Goal: Use online tool/utility: Utilize a website feature to perform a specific function

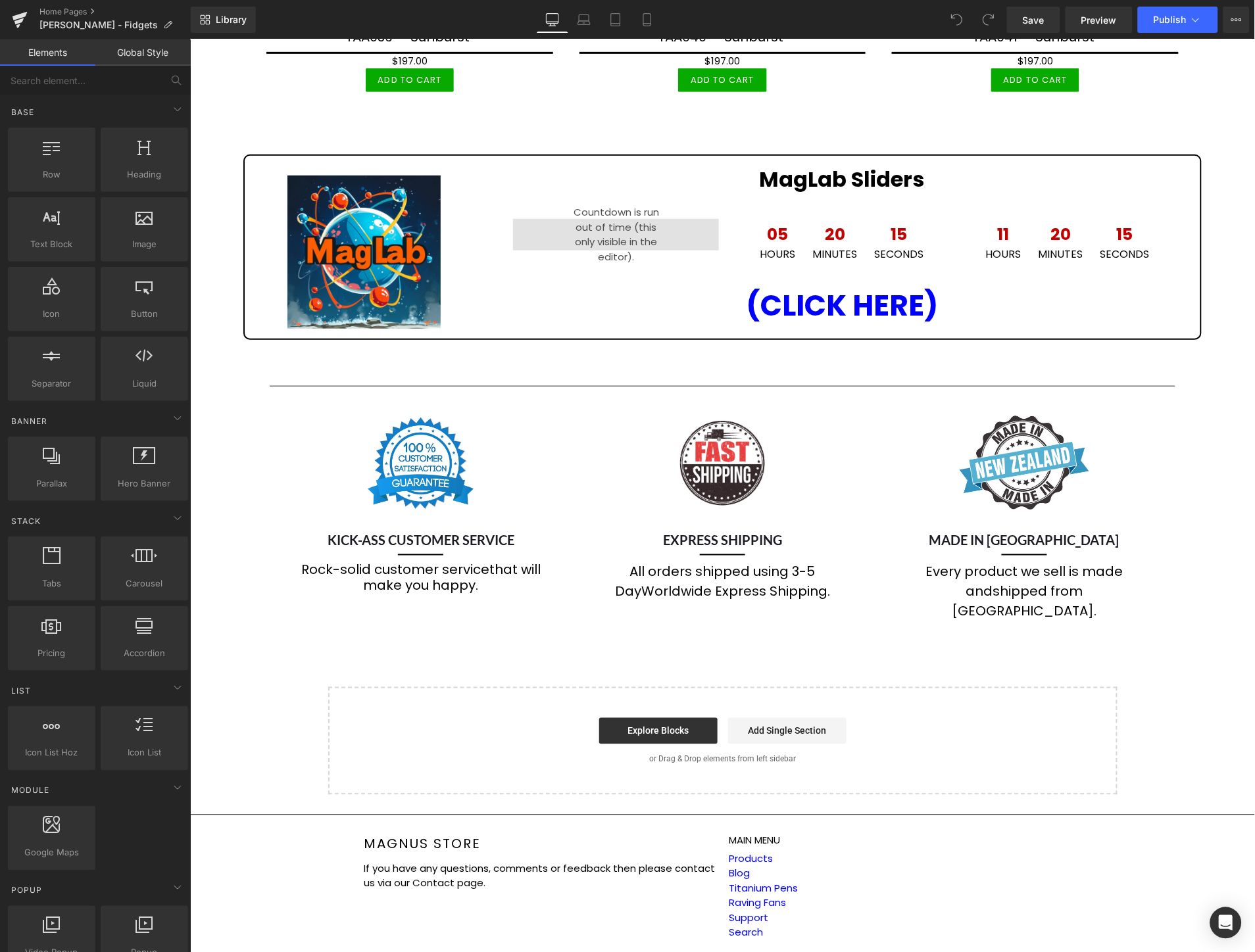
scroll to position [1605, 0]
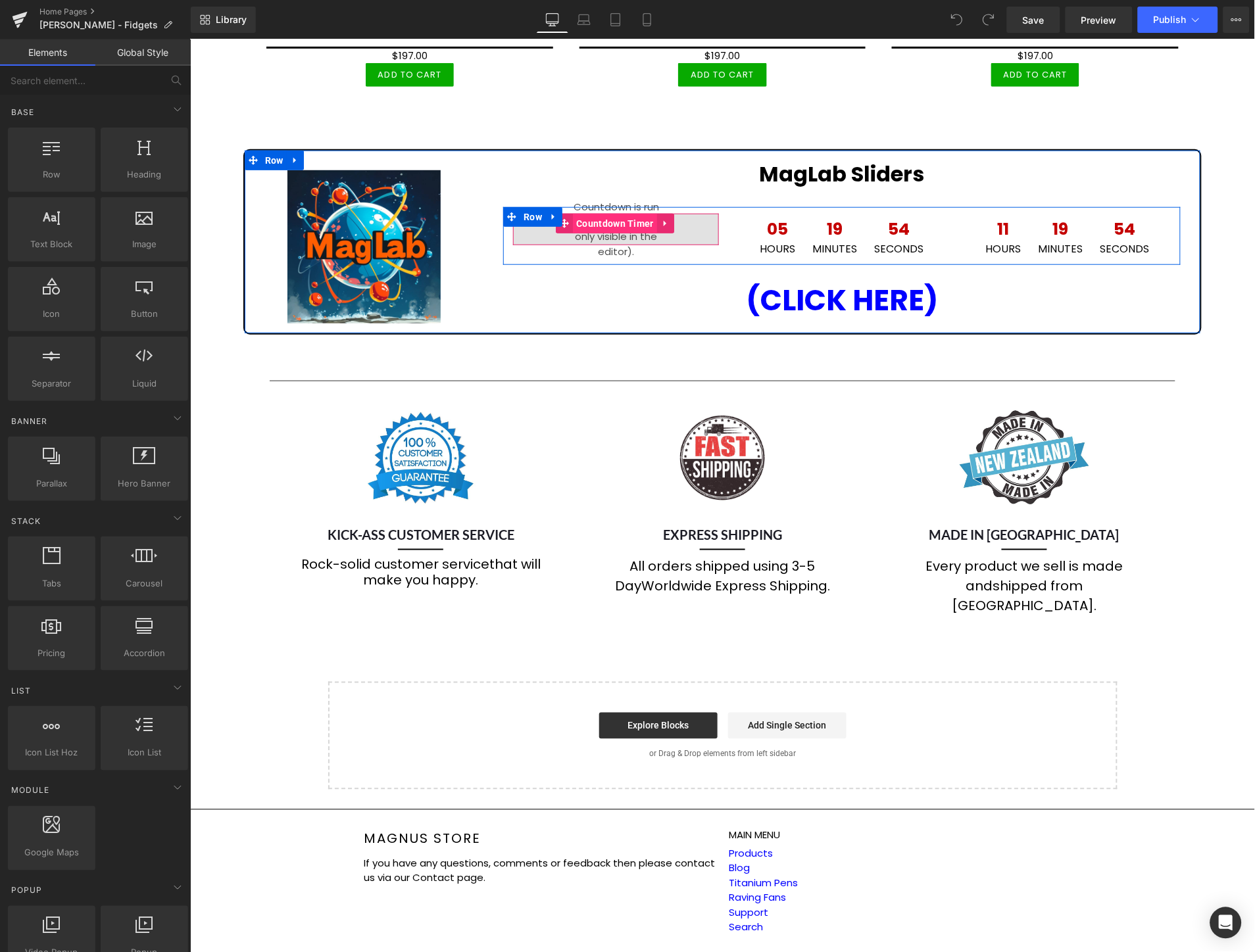
click at [607, 213] on span "Countdown Timer" at bounding box center [615, 223] width 84 height 20
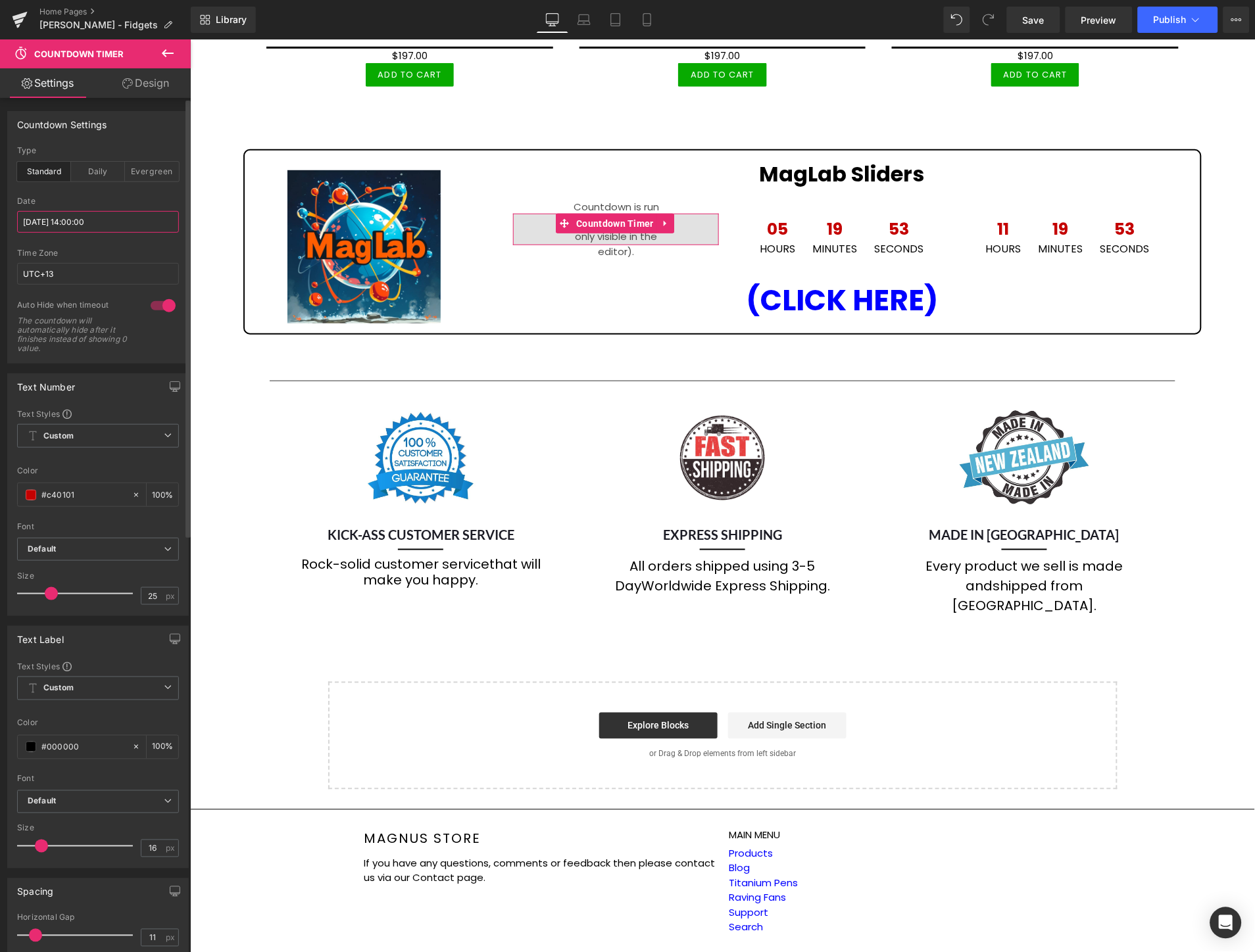
click at [121, 222] on input "[DATE] 14:00:00" at bounding box center [98, 222] width 162 height 21
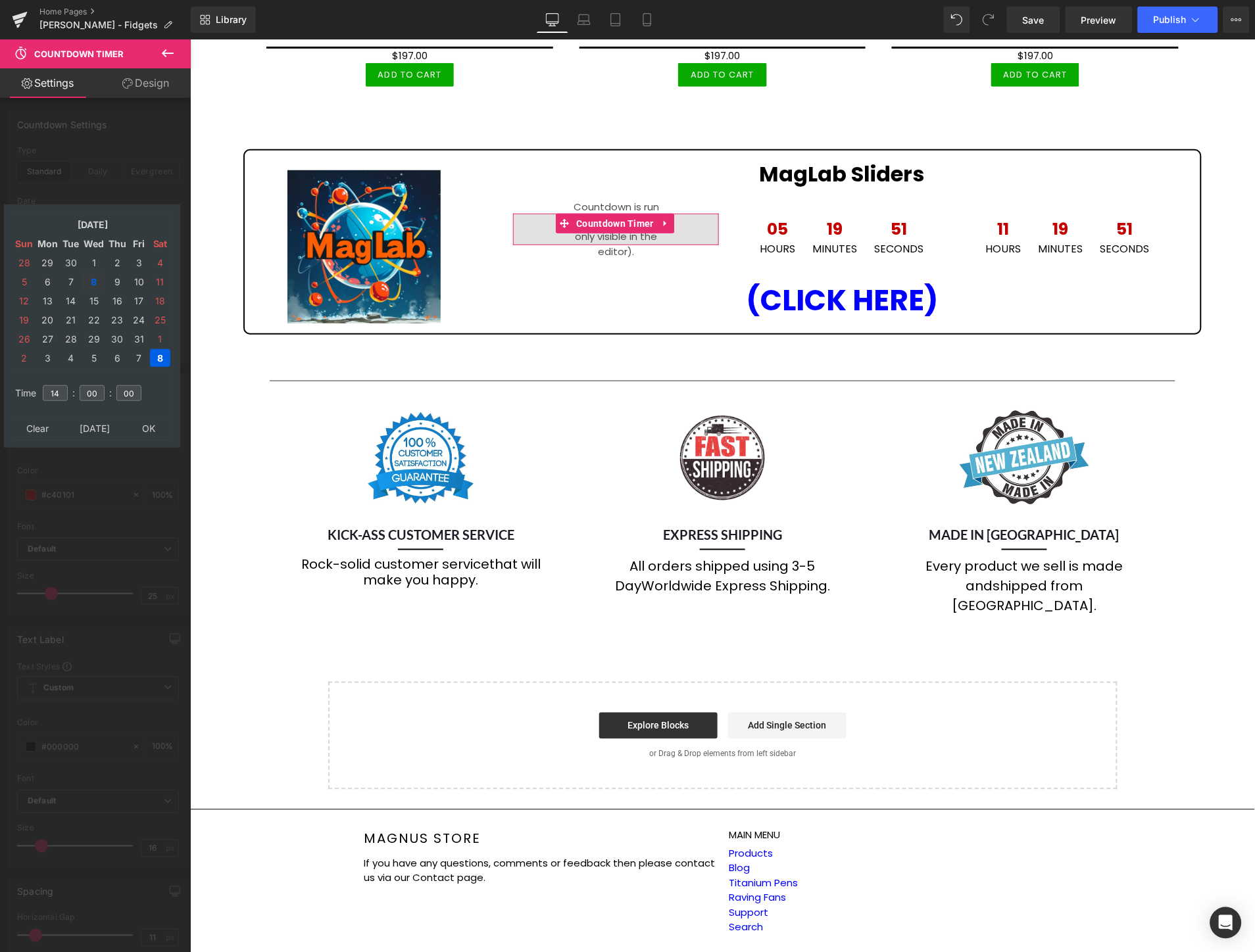
click at [96, 277] on td "8" at bounding box center [94, 281] width 23 height 18
click at [57, 385] on input "14" at bounding box center [55, 393] width 25 height 16
type input "15"
click at [90, 385] on input "00" at bounding box center [92, 393] width 25 height 16
type input "30"
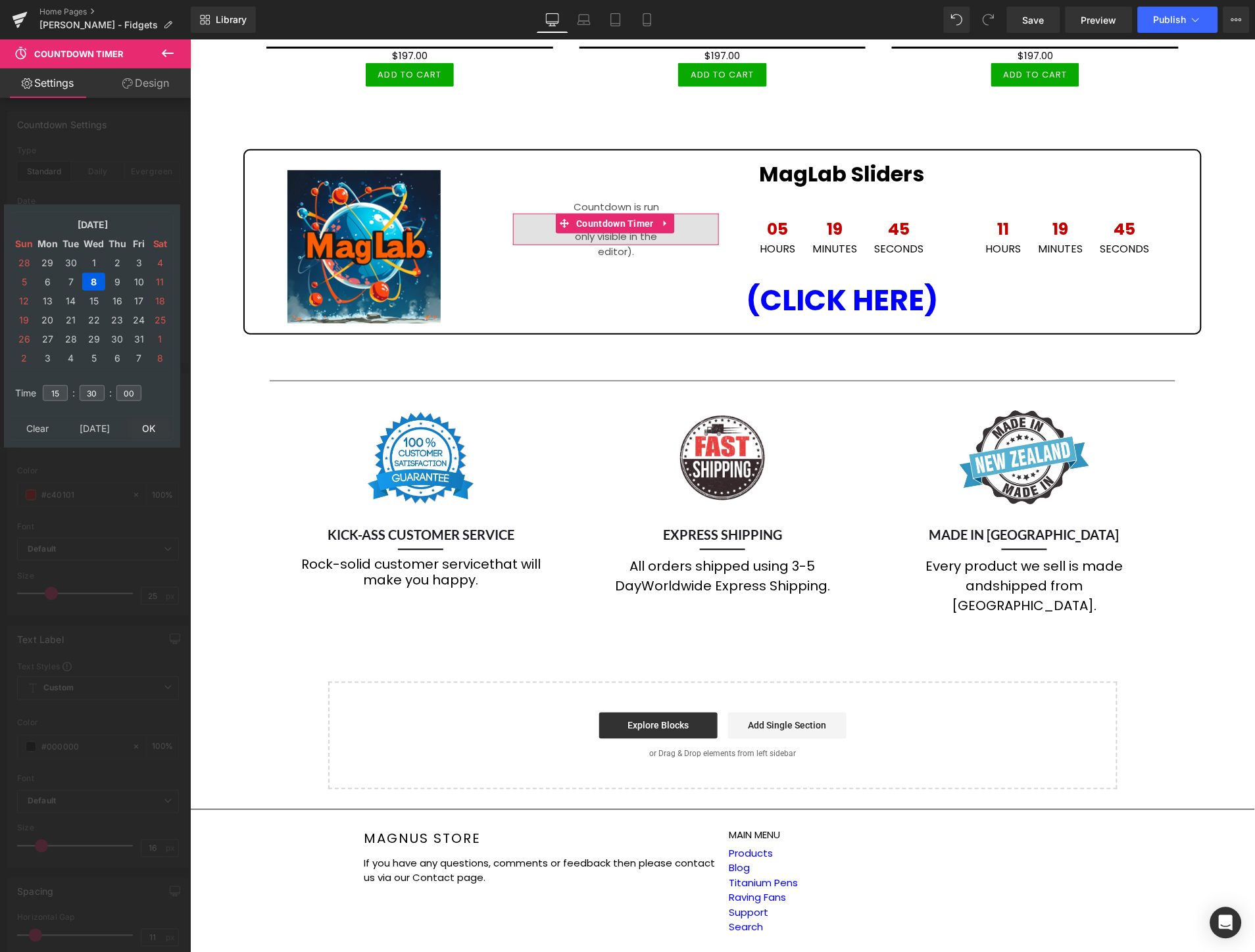
type input "[DATE] 15:30:00"
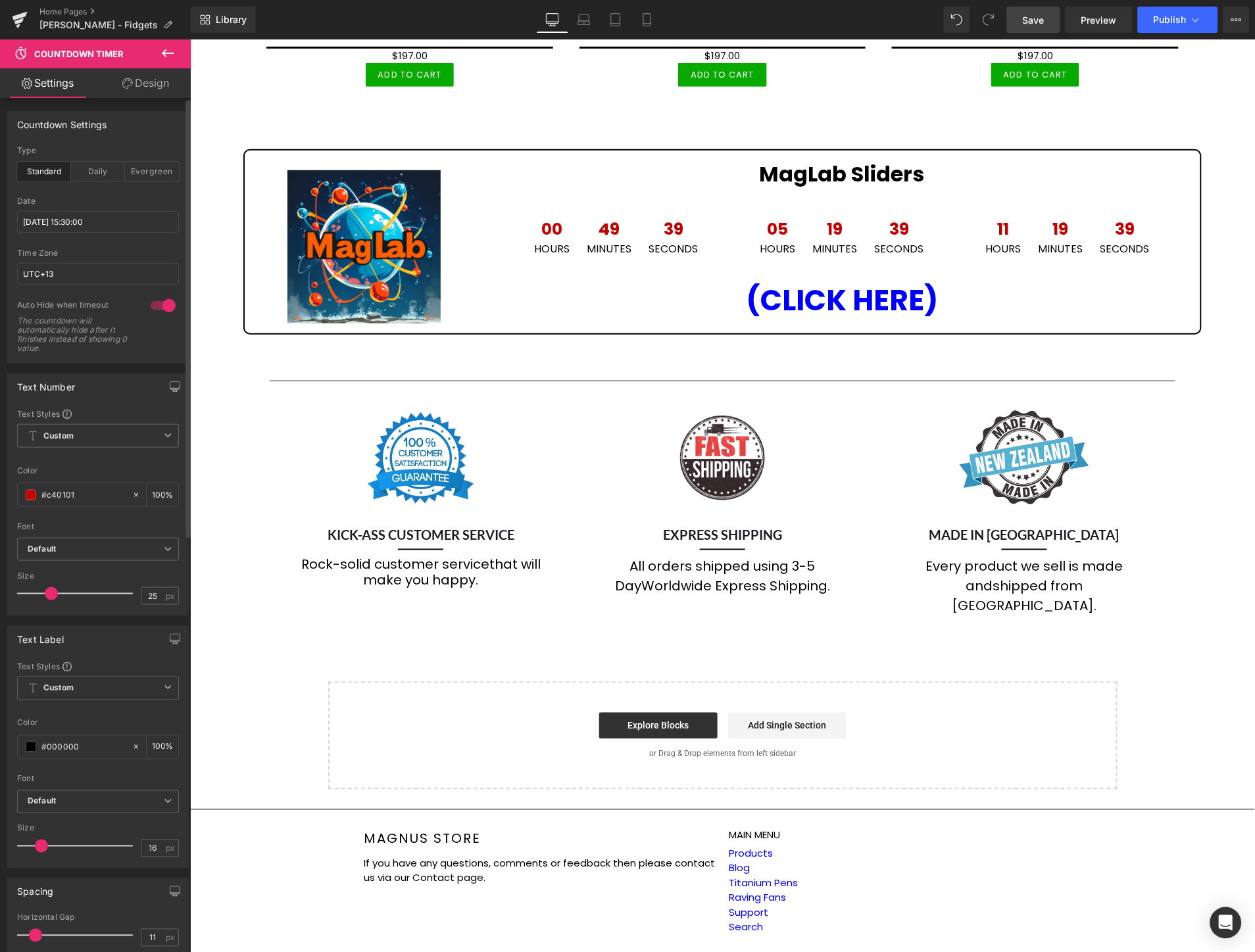
click at [1032, 22] on span "Save" at bounding box center [1034, 20] width 21 height 14
click at [1163, 17] on span "Publish" at bounding box center [1170, 20] width 33 height 11
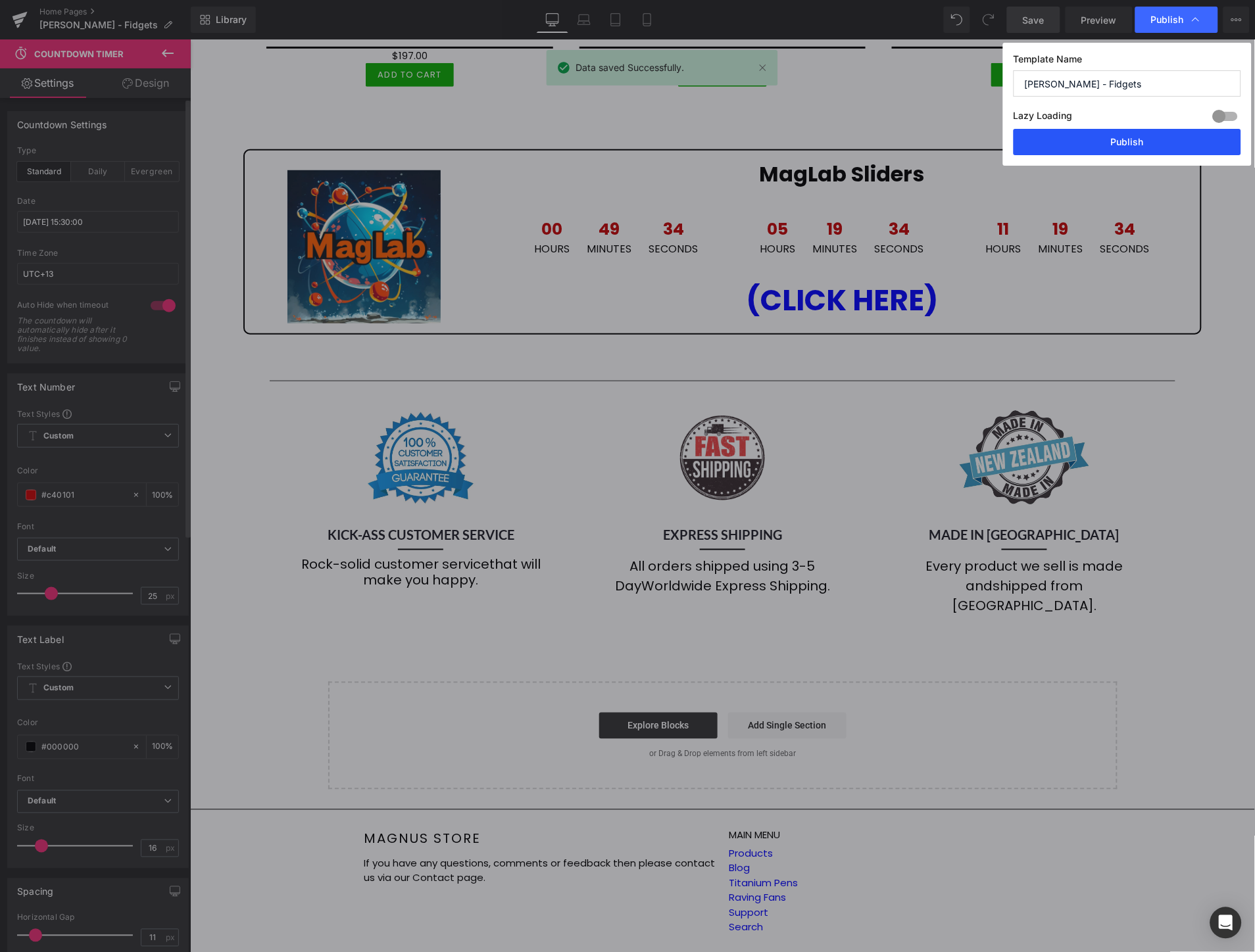
drag, startPoint x: 1028, startPoint y: 219, endPoint x: 1146, endPoint y: 146, distance: 138.8
click at [1146, 146] on button "Publish" at bounding box center [1127, 142] width 228 height 26
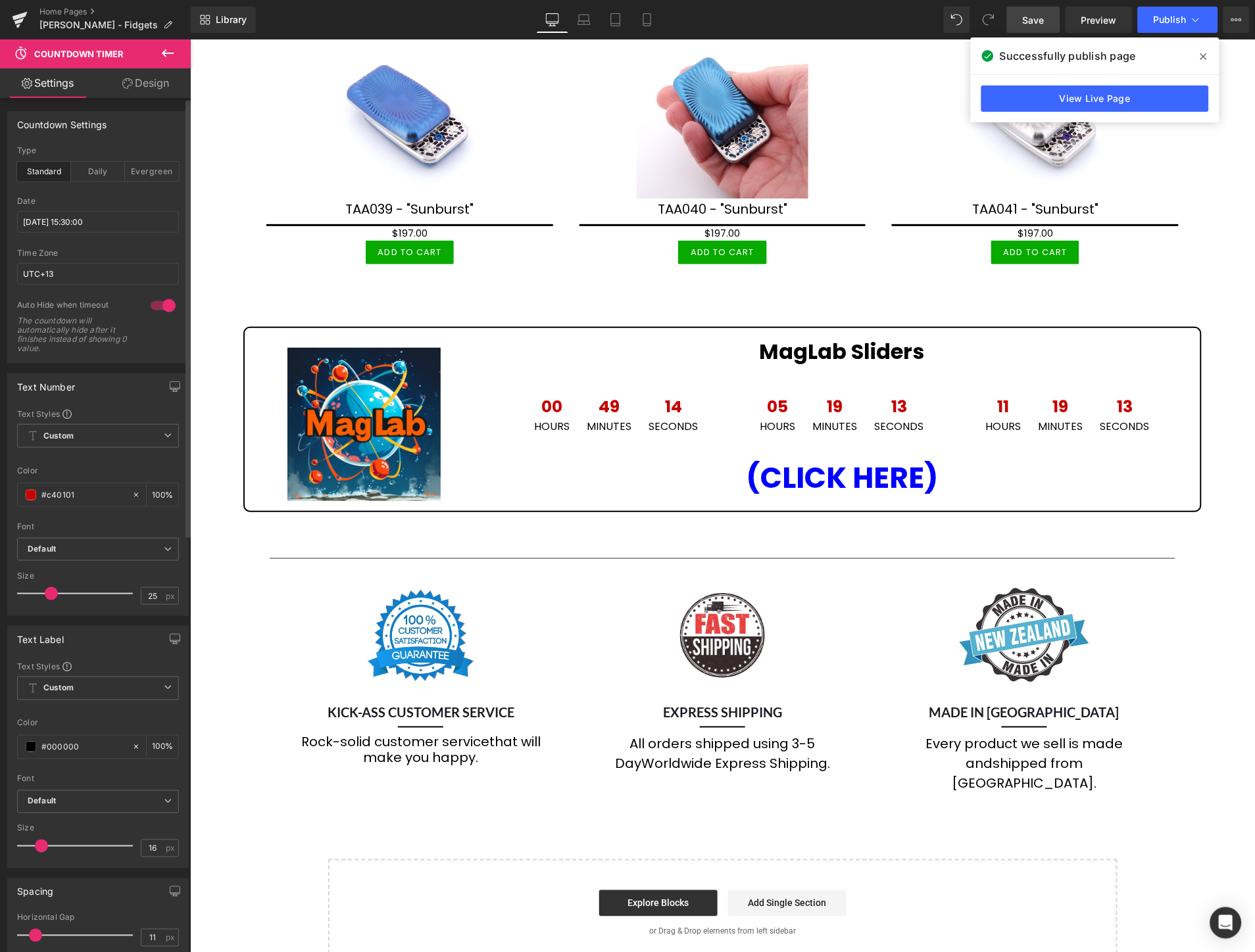
scroll to position [1533, 0]
